Goal: Find specific page/section: Find specific page/section

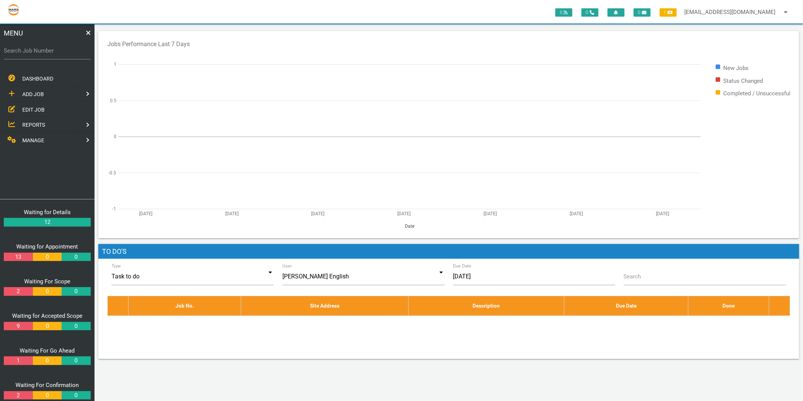
click at [48, 47] on label "Search Job Number" at bounding box center [47, 51] width 87 height 9
click at [48, 47] on input "Search Job Number" at bounding box center [47, 50] width 87 height 17
click at [26, 111] on span "EDIT JOB" at bounding box center [33, 109] width 22 height 6
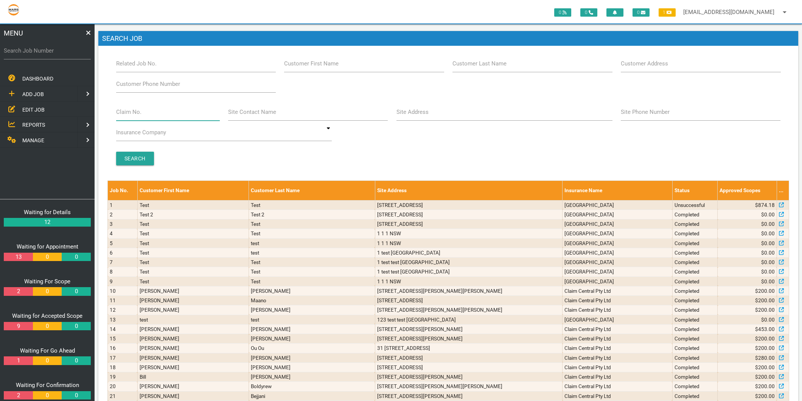
click at [169, 111] on input "Claim No." at bounding box center [168, 111] width 104 height 17
type input "villa 20"
click at [127, 156] on input "Search" at bounding box center [135, 159] width 38 height 14
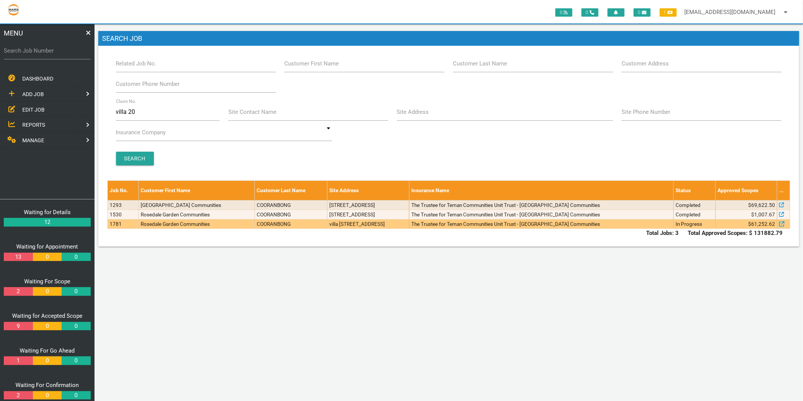
click at [180, 225] on td "Rosedale Garden Communities" at bounding box center [197, 223] width 116 height 9
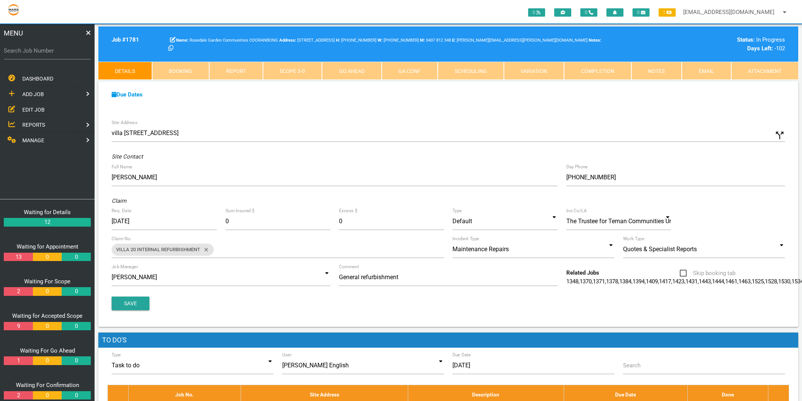
click at [31, 108] on span "EDIT JOB" at bounding box center [33, 109] width 22 height 6
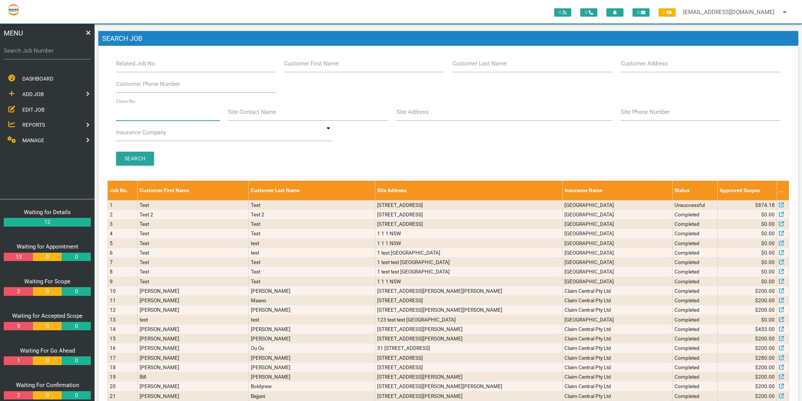
click at [141, 112] on input "Claim No." at bounding box center [168, 111] width 104 height 17
type input "villa 13"
click at [138, 154] on input "Search" at bounding box center [135, 159] width 38 height 14
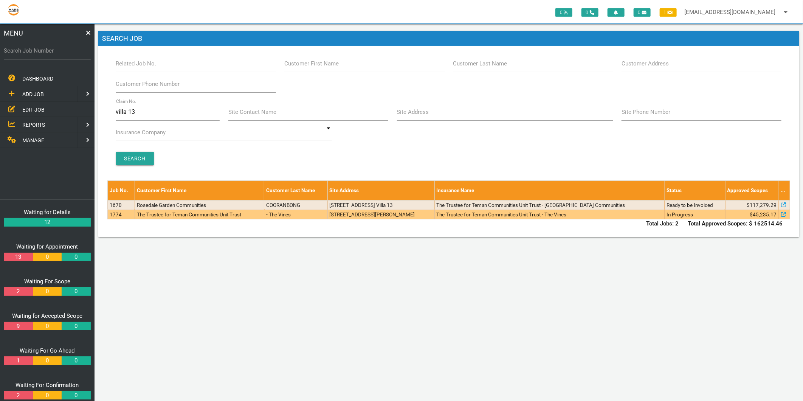
click at [144, 217] on td "The Trustee for Teman Communities Unit Trust" at bounding box center [200, 213] width 130 height 9
